Goal: Find specific page/section: Find specific page/section

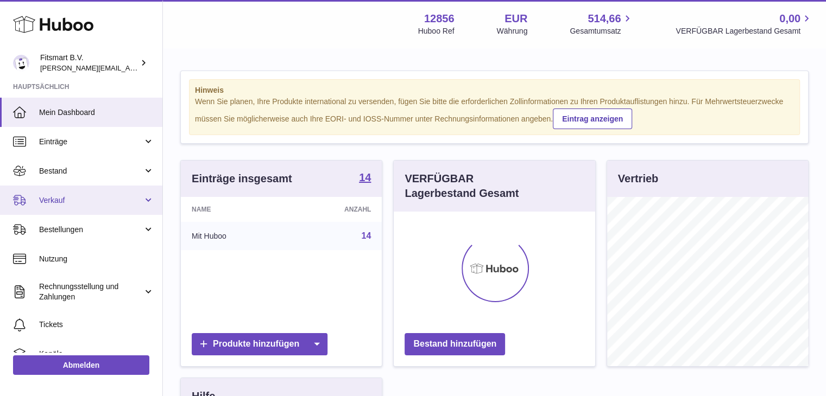
scroll to position [169, 201]
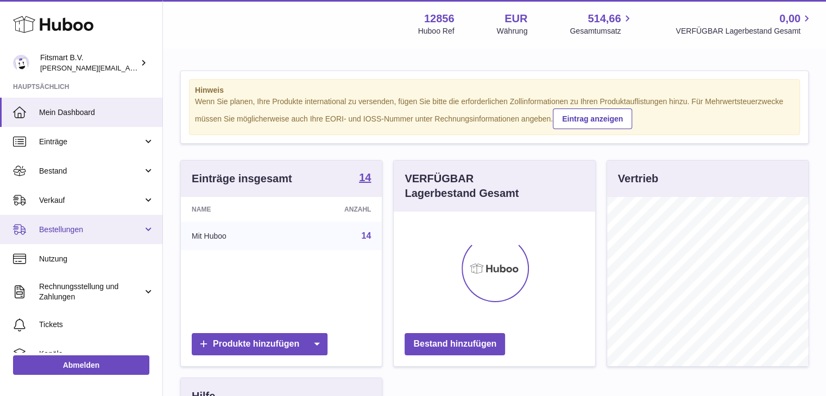
click at [86, 234] on span "Bestellungen" at bounding box center [91, 230] width 104 height 10
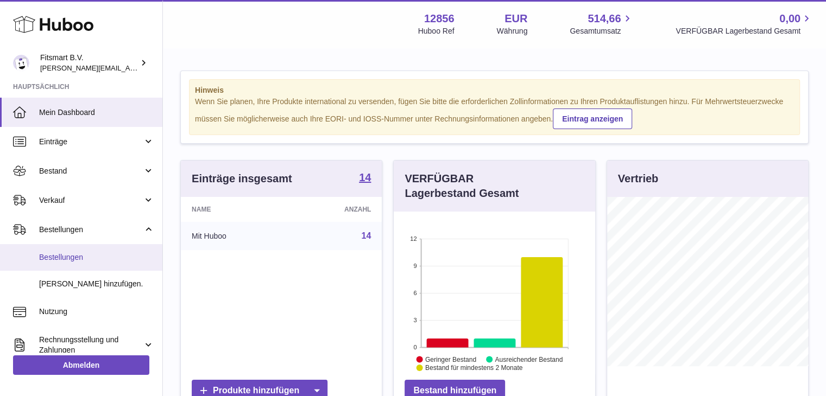
click at [68, 257] on span "Bestellungen" at bounding box center [96, 257] width 115 height 10
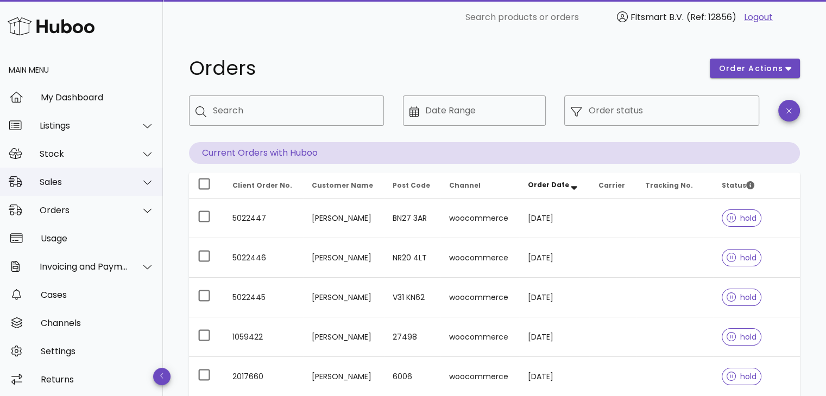
click at [67, 188] on div "Sales" at bounding box center [81, 182] width 163 height 28
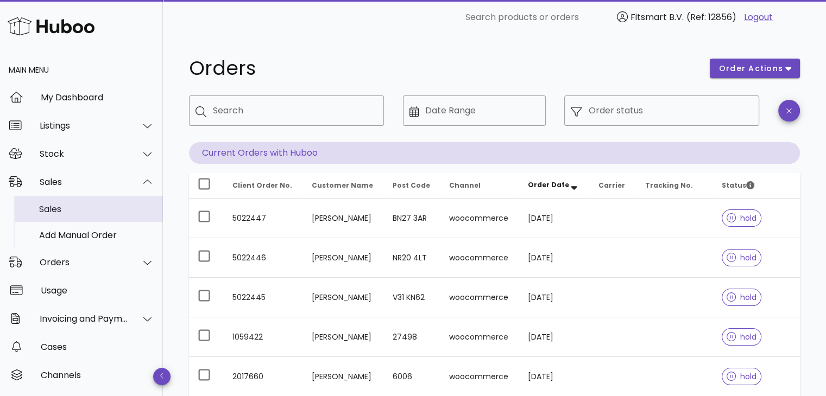
click at [56, 213] on div "Sales" at bounding box center [96, 209] width 115 height 10
